Goal: Information Seeking & Learning: Check status

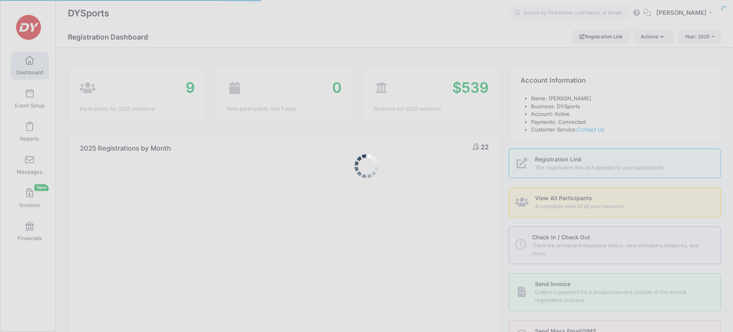
select select
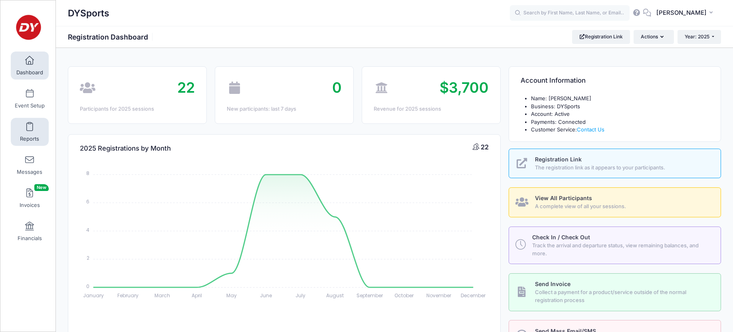
click at [37, 121] on link "Reports" at bounding box center [30, 132] width 38 height 28
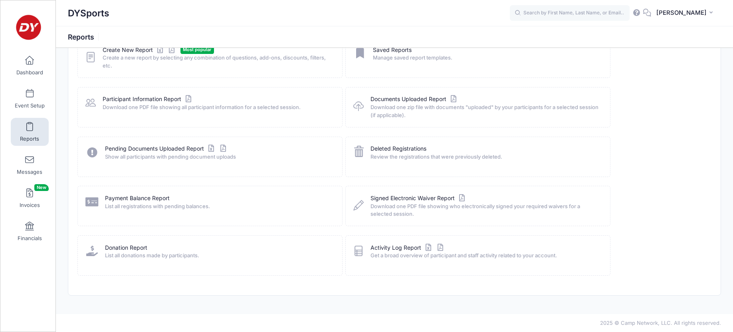
scroll to position [61, 0]
click at [116, 194] on link "Payment Balance Report" at bounding box center [137, 198] width 65 height 8
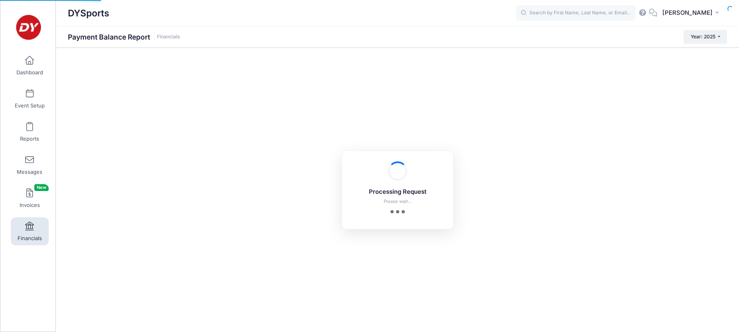
select select "10"
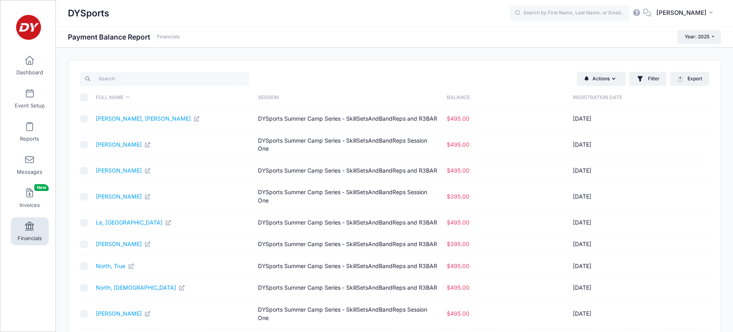
click at [28, 235] on span "Financials" at bounding box center [30, 238] width 24 height 7
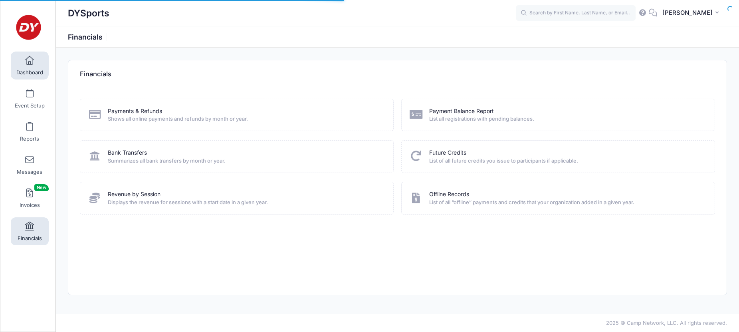
click at [26, 66] on link "Dashboard" at bounding box center [30, 65] width 38 height 28
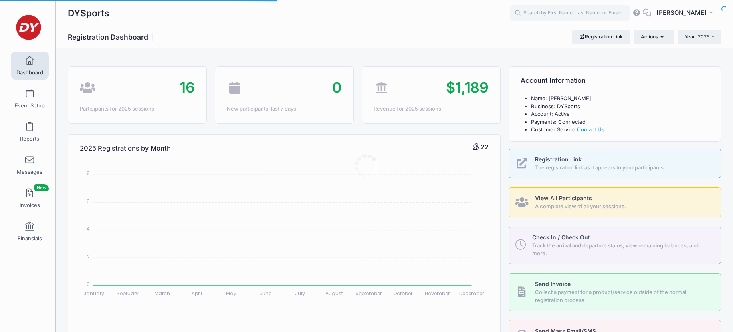
select select
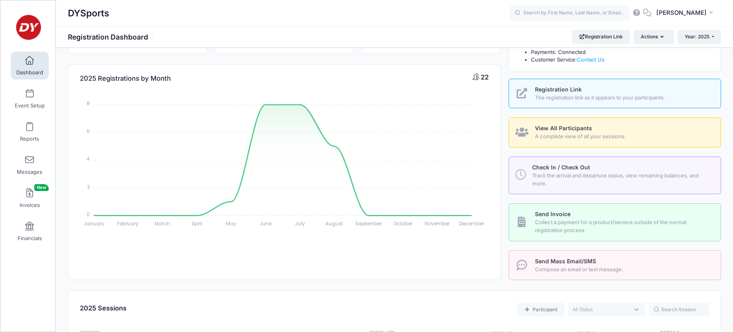
scroll to position [40, 0]
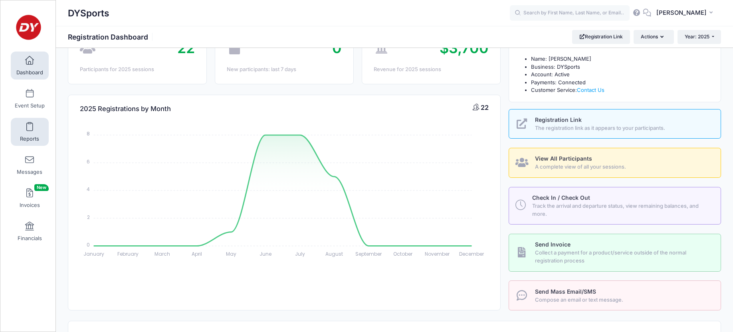
click at [20, 127] on link "Reports" at bounding box center [30, 132] width 38 height 28
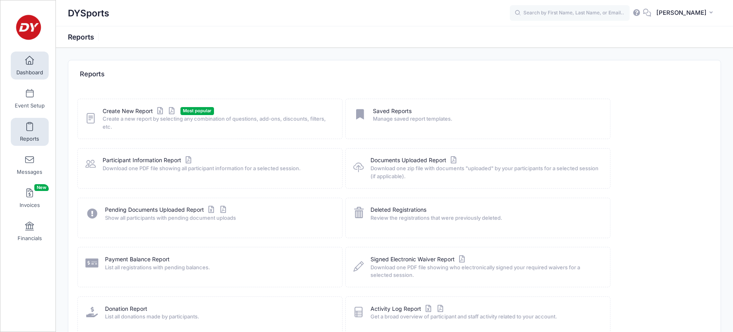
click at [30, 63] on span at bounding box center [30, 60] width 0 height 9
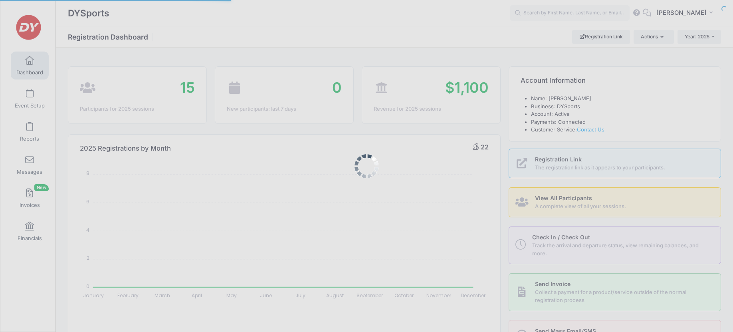
select select
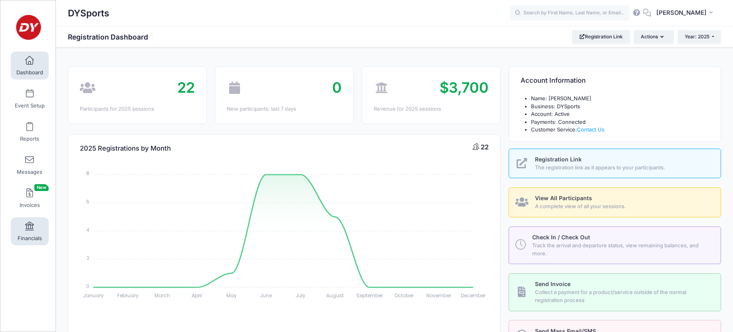
click at [24, 232] on link "Financials" at bounding box center [30, 231] width 38 height 28
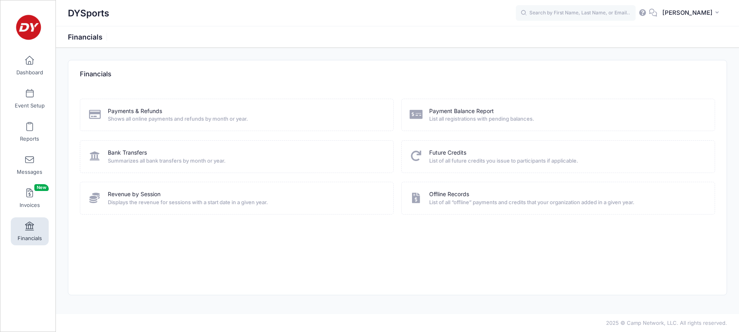
click at [123, 120] on span "Shows all online payments and refunds by month or year." at bounding box center [245, 119] width 275 height 8
click at [125, 112] on link "Payments & Refunds" at bounding box center [135, 111] width 54 height 8
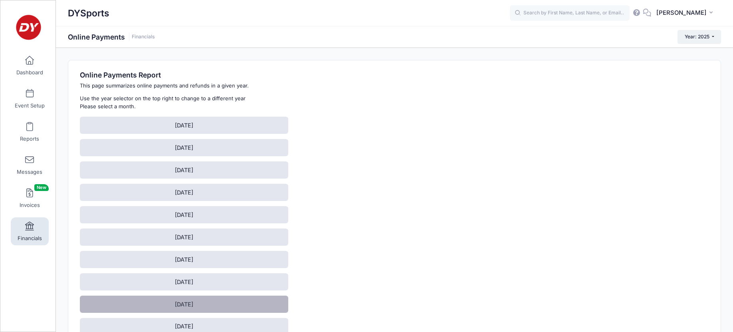
click at [154, 305] on link "[DATE]" at bounding box center [184, 303] width 208 height 17
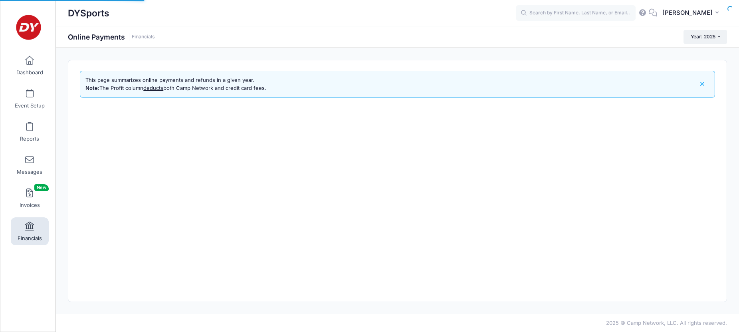
select select "10"
